Goal: Navigation & Orientation: Find specific page/section

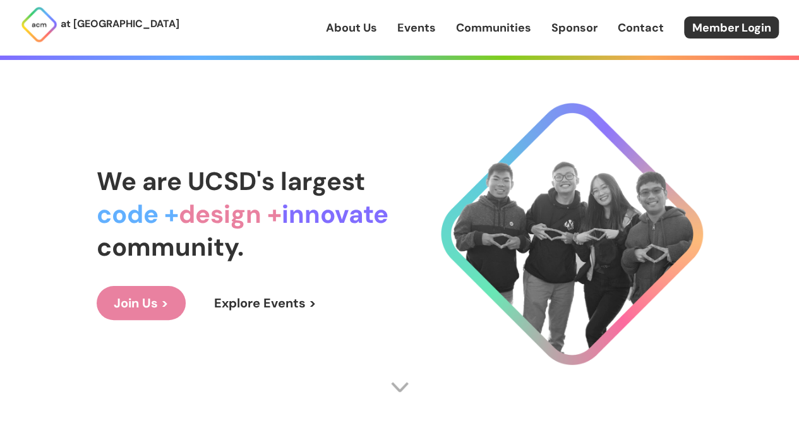
click at [150, 304] on link "Join Us >" at bounding box center [141, 303] width 89 height 34
drag, startPoint x: 482, startPoint y: 37, endPoint x: 477, endPoint y: 28, distance: 10.2
click at [477, 28] on div "About Us Events Communities Sponsor Contact Member Login" at bounding box center [562, 27] width 473 height 22
click at [477, 28] on link "Communities" at bounding box center [493, 28] width 75 height 16
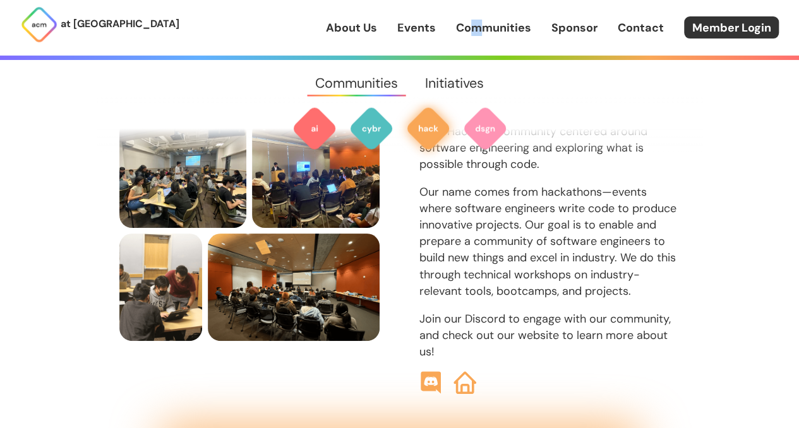
scroll to position [1390, 0]
